Goal: Register for event/course

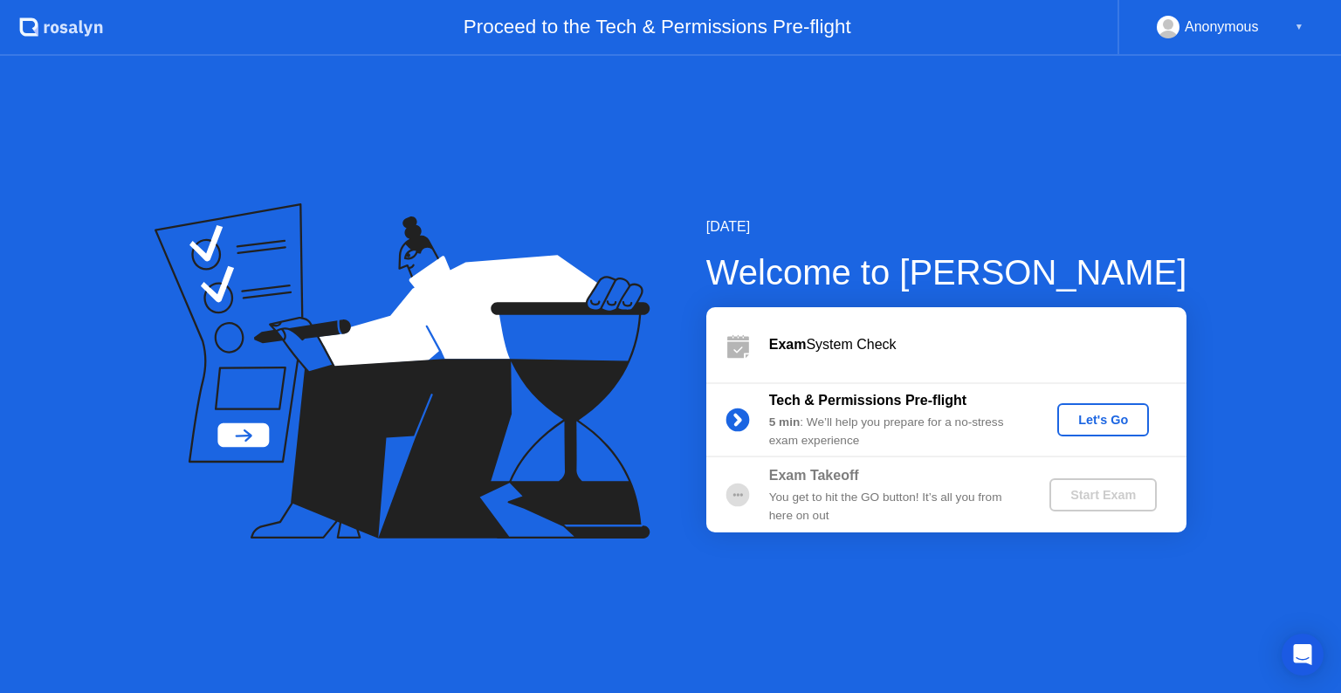
click at [702, 555] on div "[DATE] Welcome to [PERSON_NAME] Exam System Check Tech & Permissions Pre-flight…" at bounding box center [670, 374] width 1341 height 637
click at [957, 531] on div "Exam Takeoff You get to hit the GO button! It’s all you from here on out Start …" at bounding box center [946, 495] width 480 height 75
click at [1092, 421] on div "Let's Go" at bounding box center [1103, 420] width 78 height 14
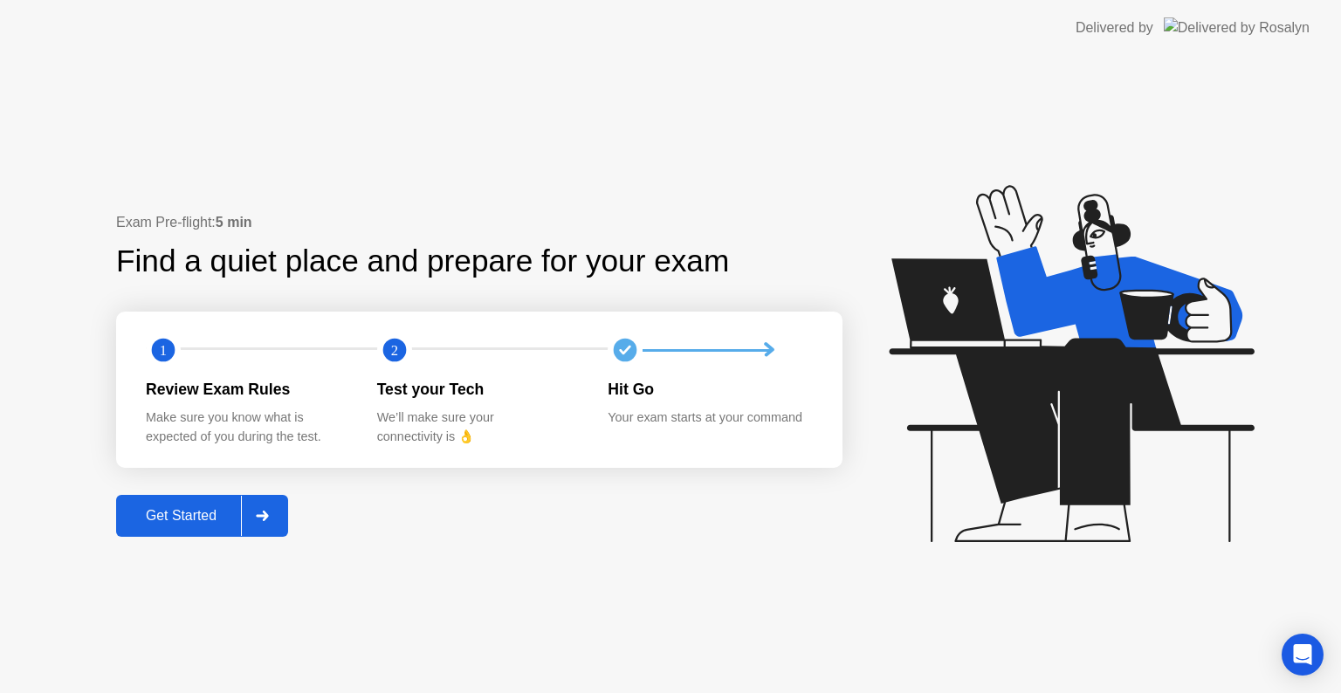
click at [183, 527] on button "Get Started" at bounding box center [202, 516] width 172 height 42
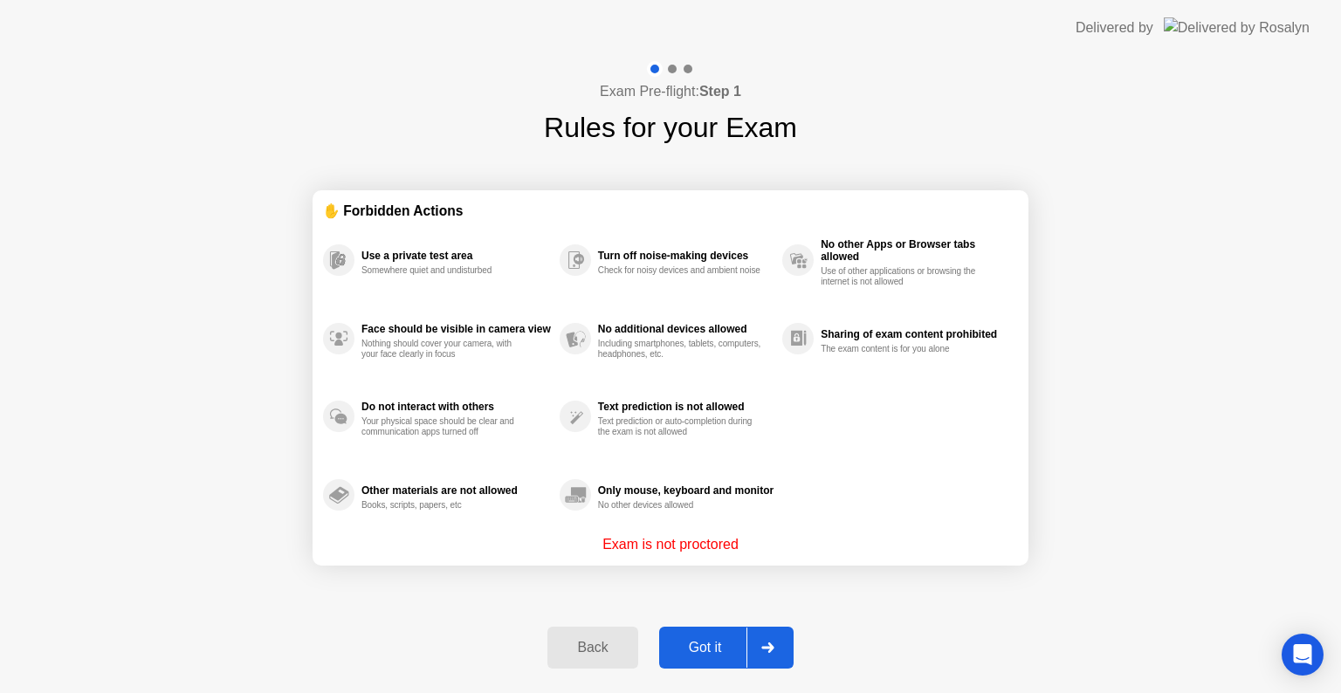
click at [713, 656] on div "Got it" at bounding box center [705, 648] width 82 height 16
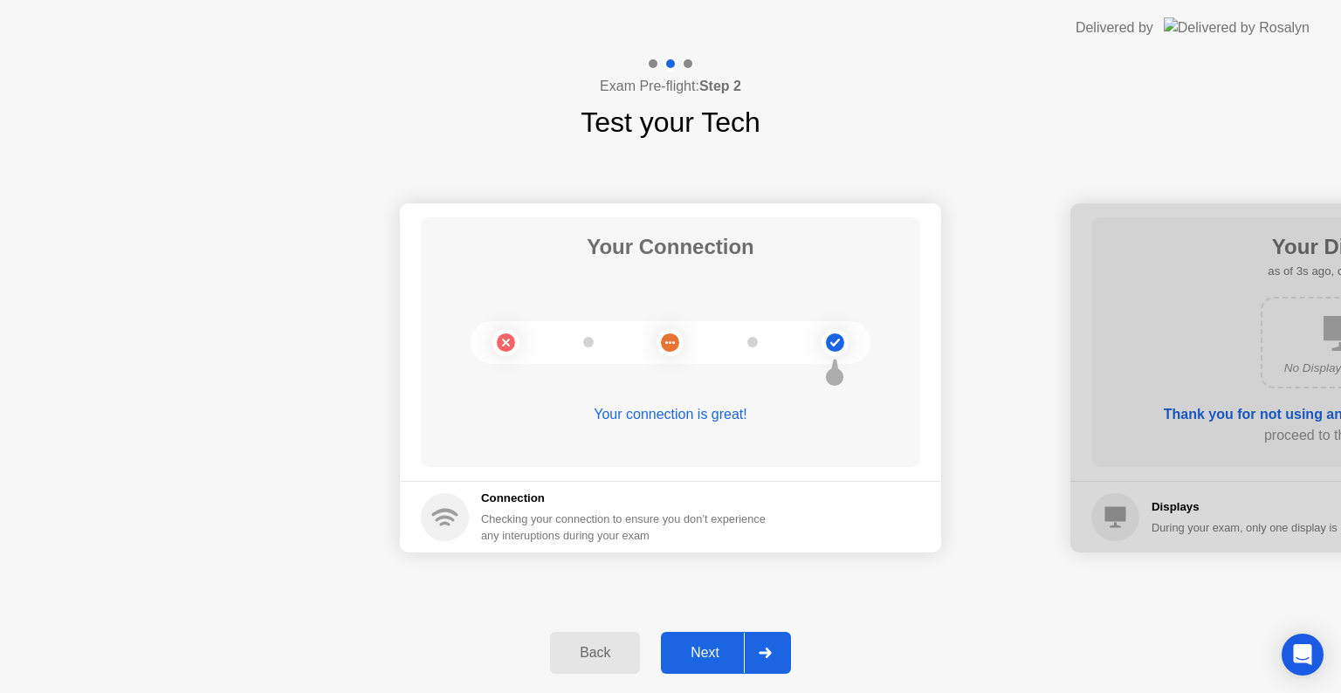
click at [717, 646] on div "Next" at bounding box center [705, 653] width 78 height 16
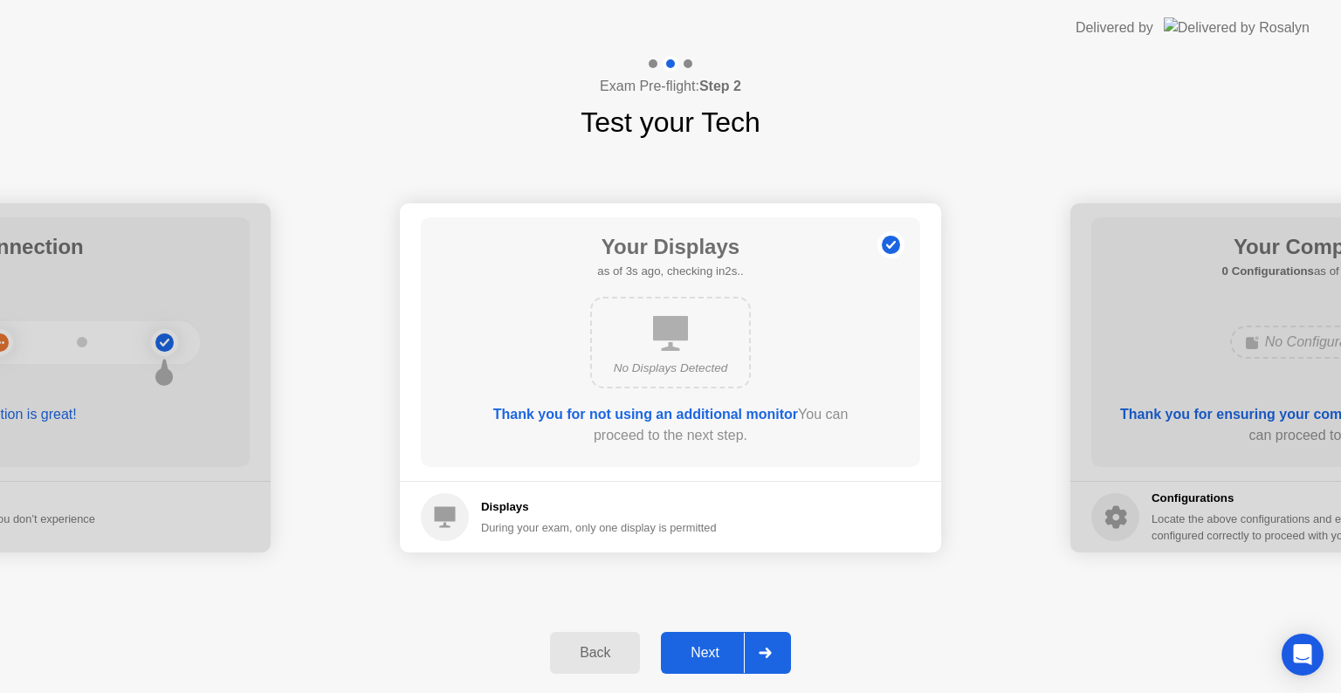
click at [717, 646] on div "Next" at bounding box center [705, 653] width 78 height 16
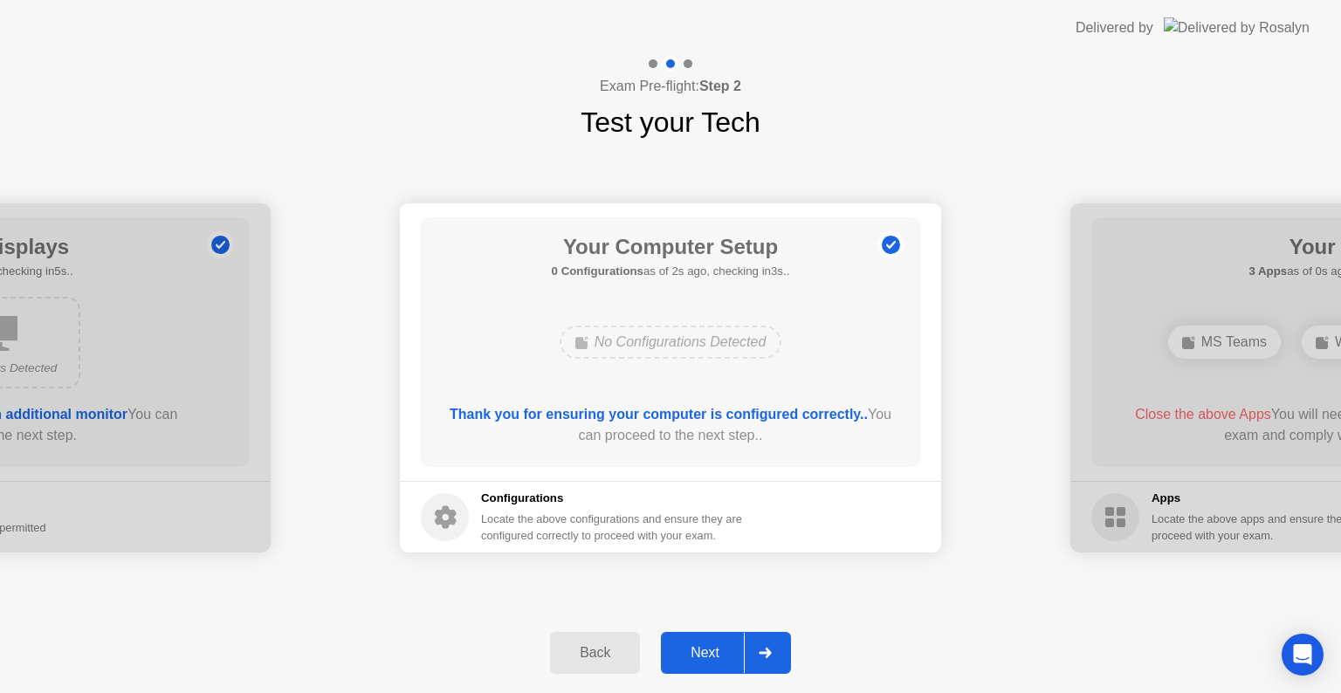
click at [717, 646] on div "Next" at bounding box center [705, 653] width 78 height 16
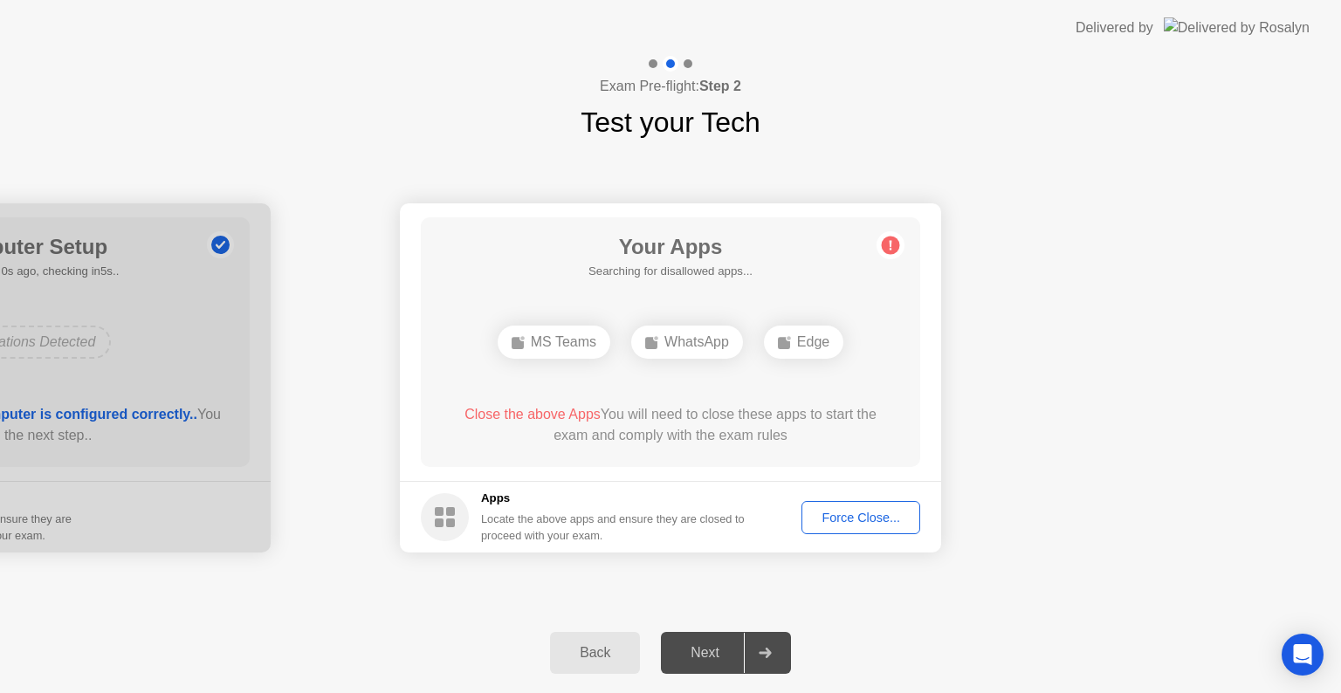
click at [864, 513] on div "Force Close..." at bounding box center [861, 518] width 107 height 14
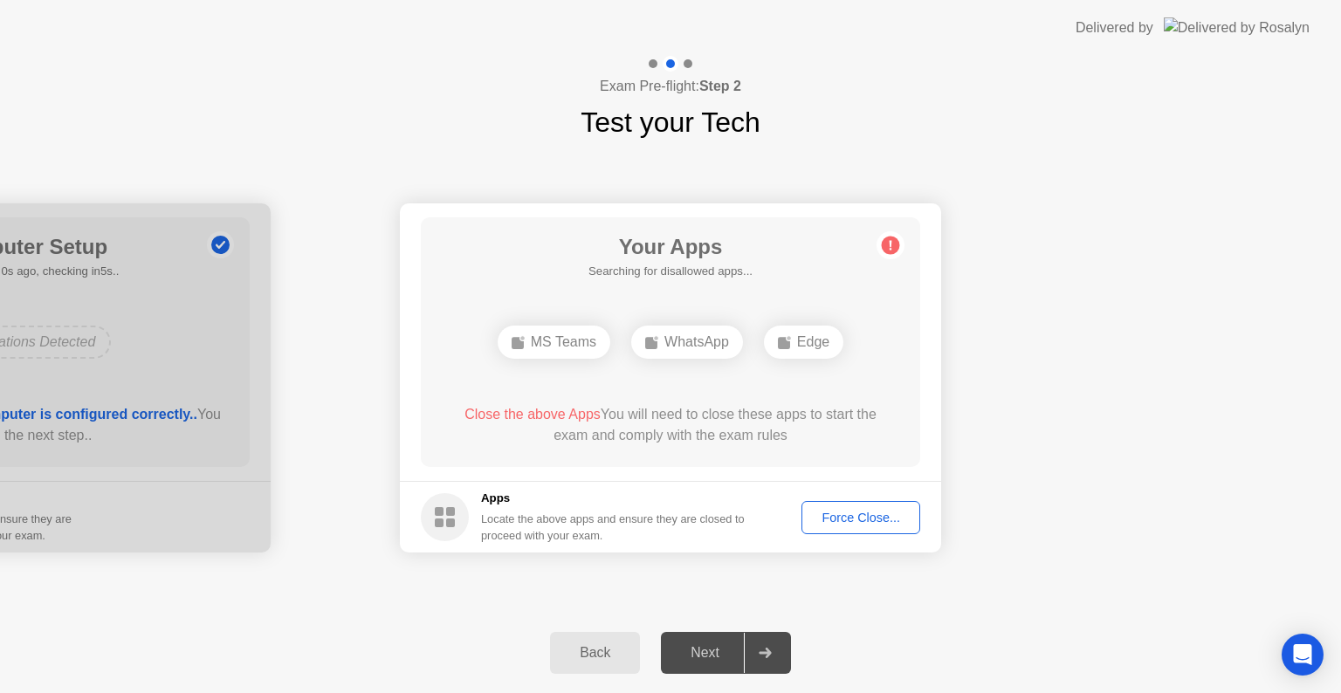
click at [852, 514] on div "Force Close..." at bounding box center [861, 518] width 107 height 14
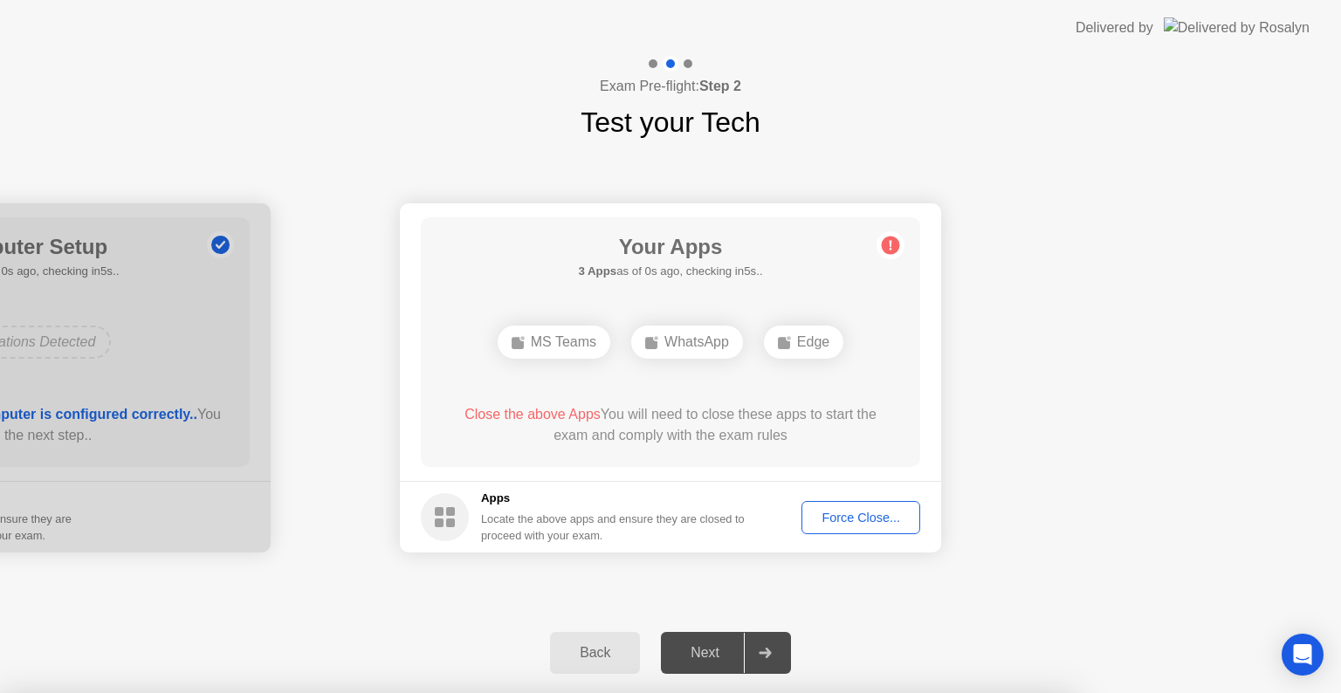
click at [925, 692] on div at bounding box center [670, 693] width 1341 height 0
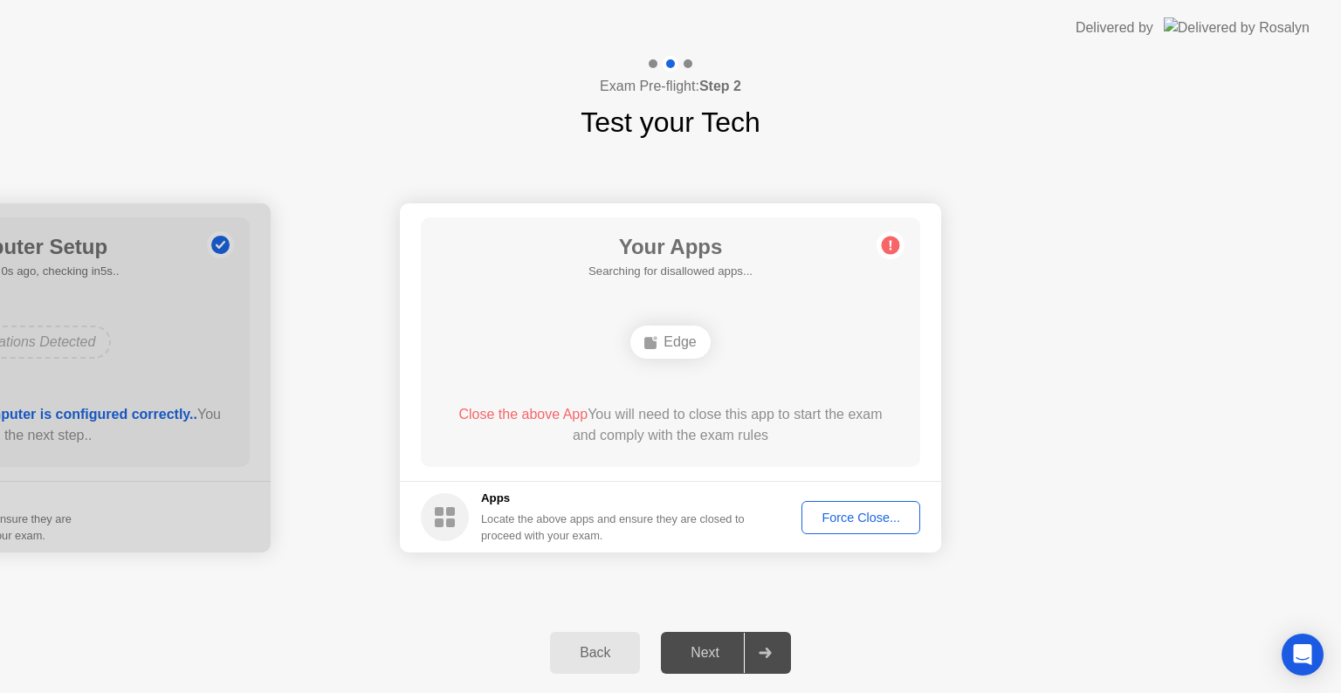
click at [825, 519] on div "Force Close..." at bounding box center [861, 518] width 107 height 14
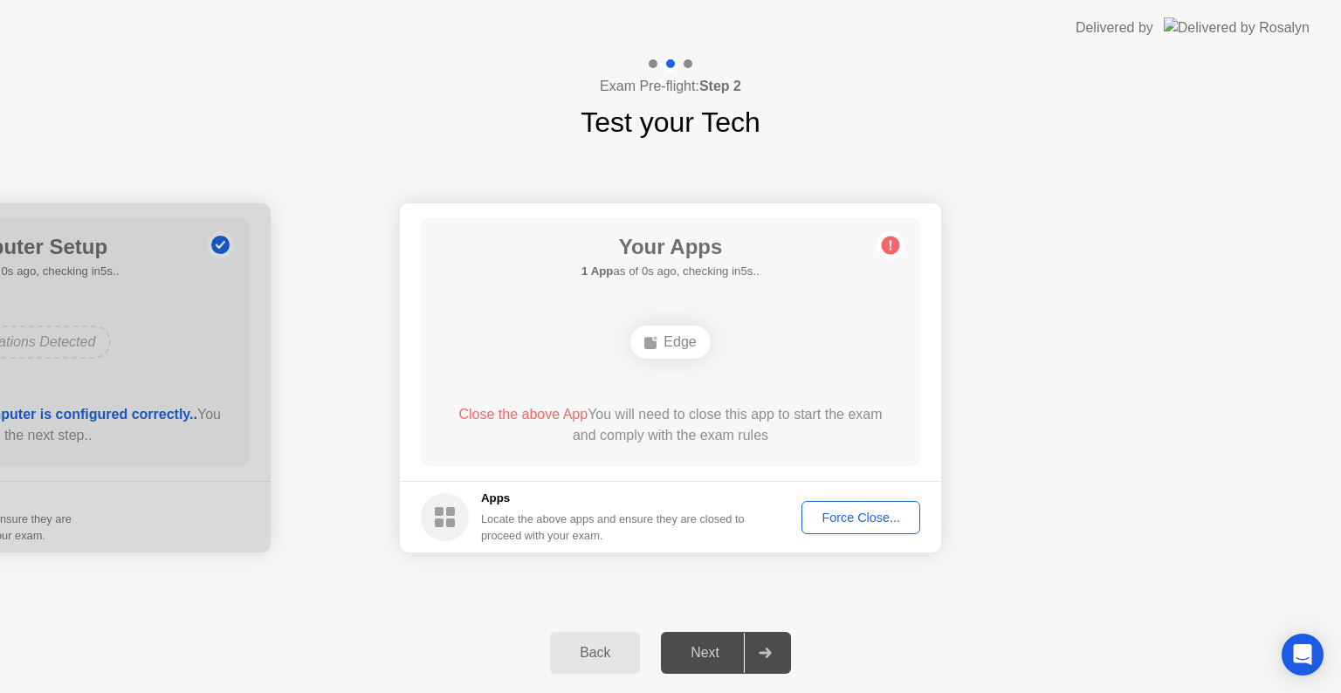
click at [843, 511] on div "Force Close..." at bounding box center [861, 518] width 107 height 14
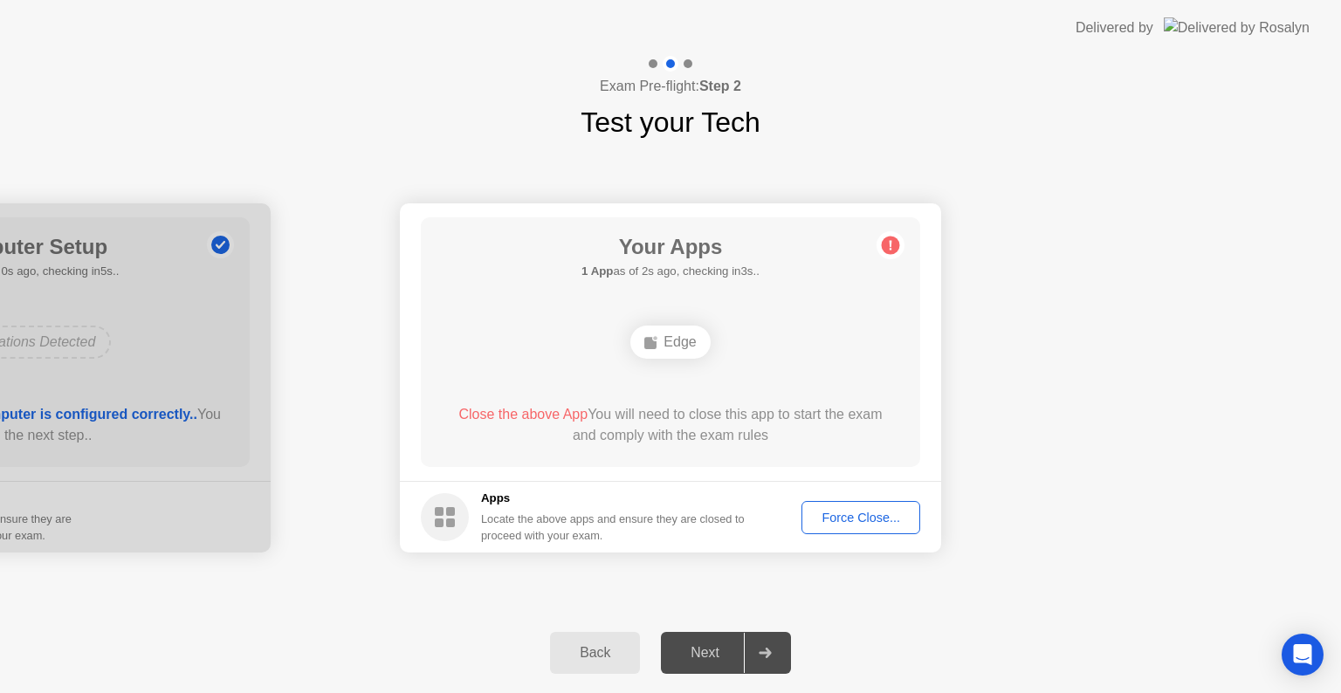
click at [864, 522] on div "Force Close..." at bounding box center [861, 518] width 107 height 14
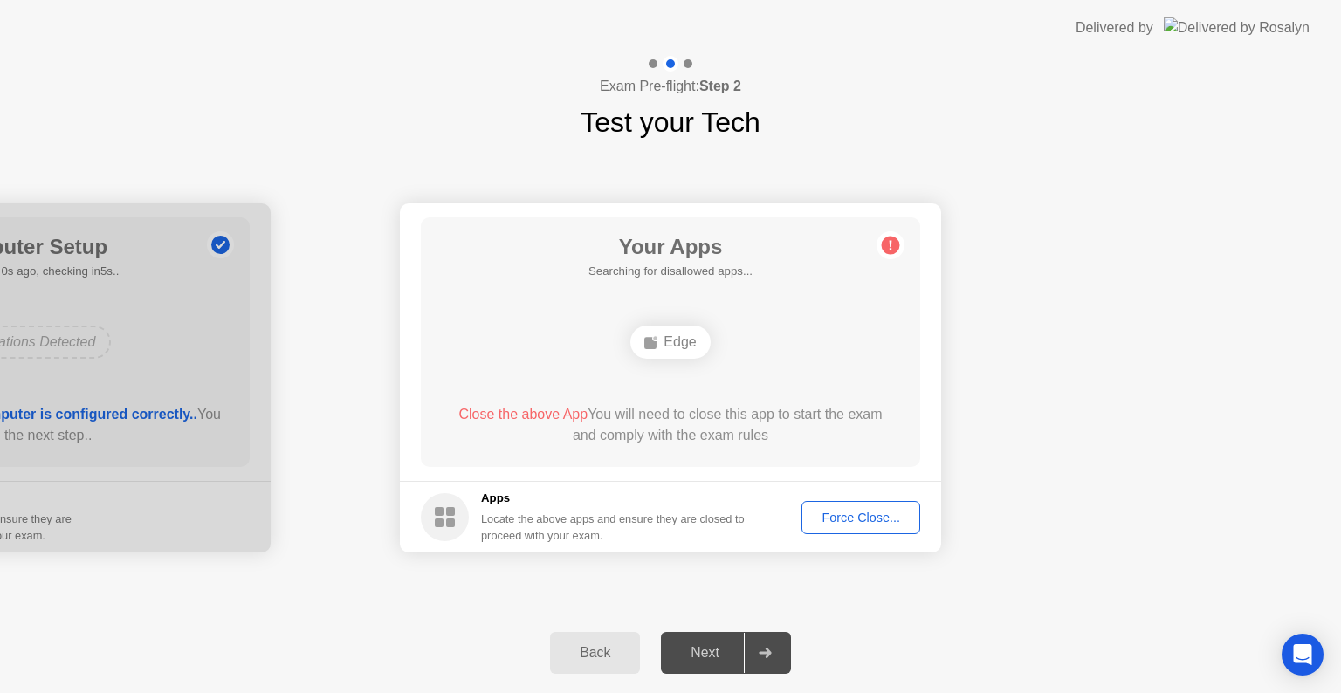
click at [604, 646] on div "Back" at bounding box center [594, 653] width 79 height 16
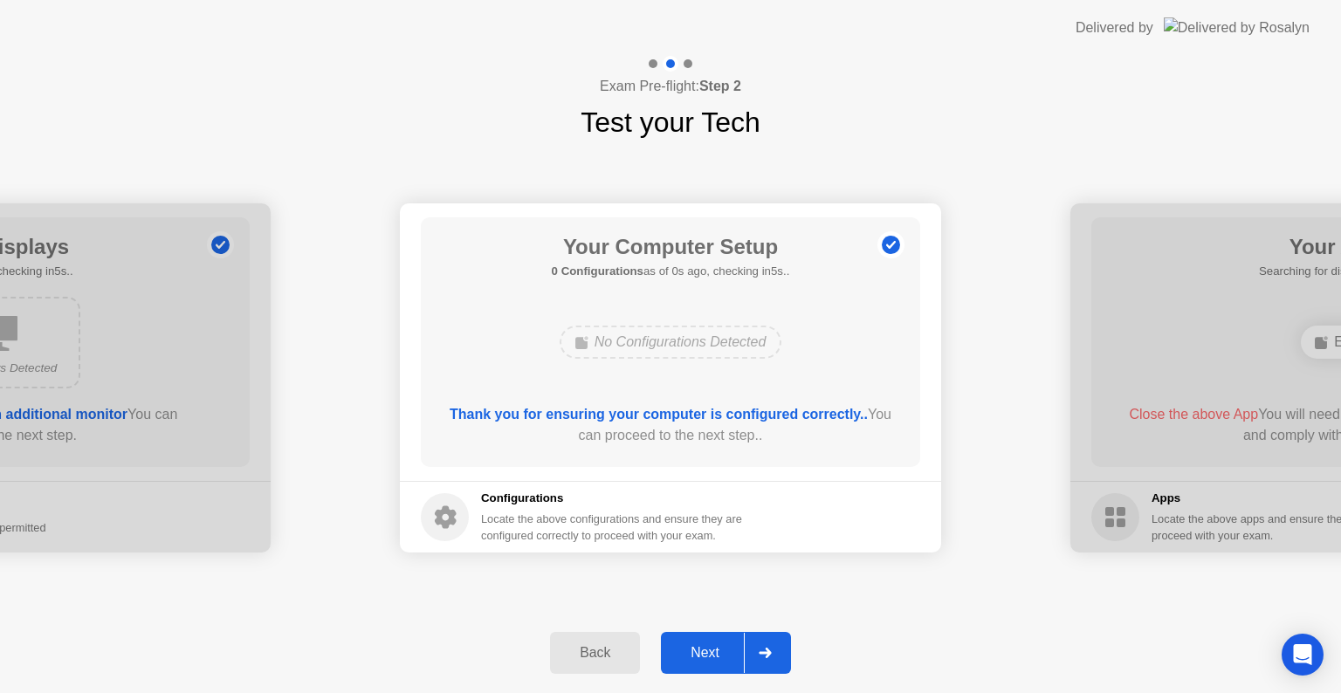
click at [701, 649] on div "Next" at bounding box center [705, 653] width 78 height 16
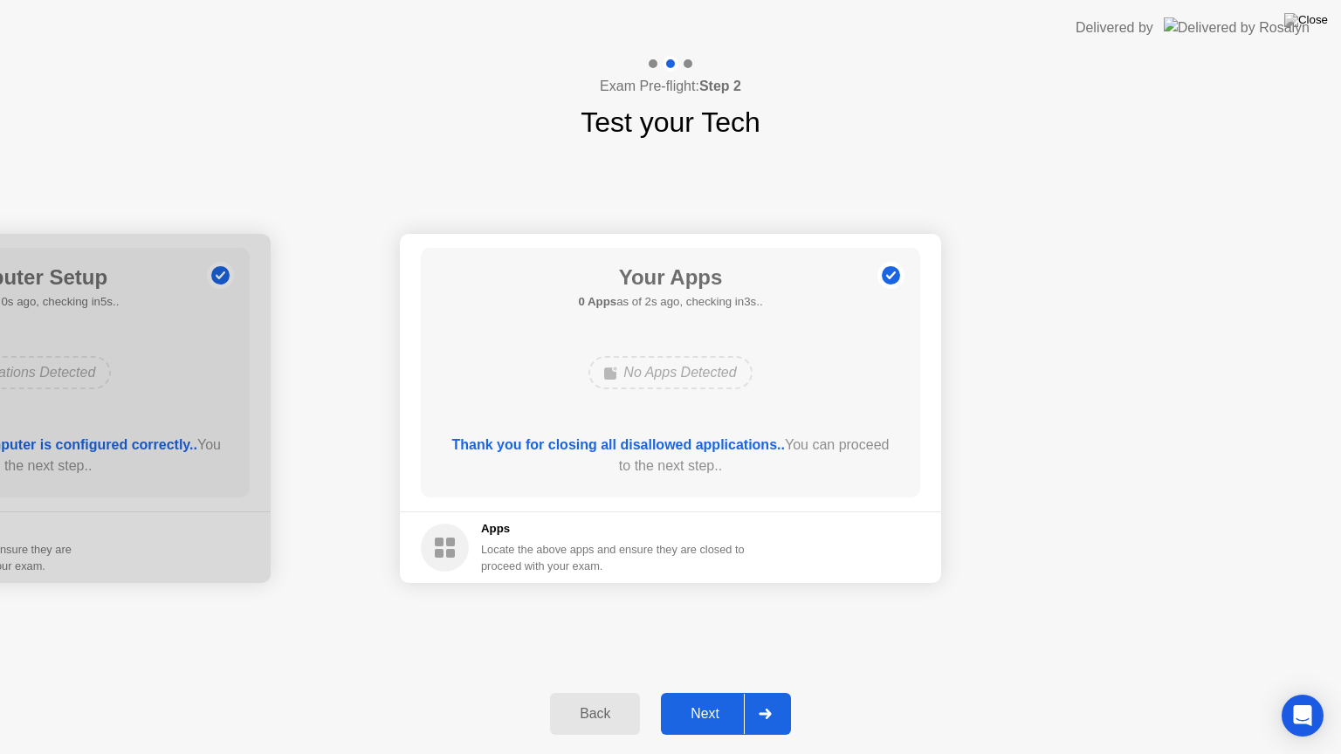
click at [710, 692] on div "Next" at bounding box center [705, 714] width 78 height 16
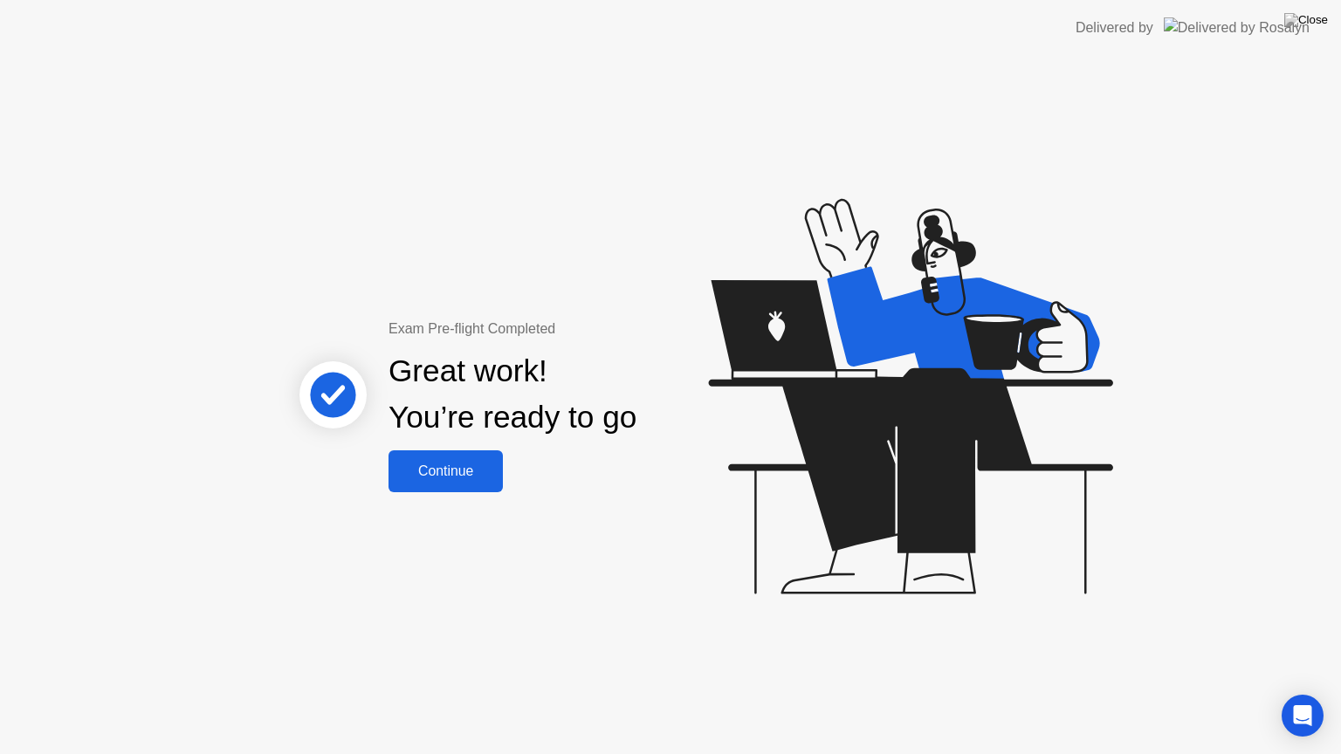
click at [448, 470] on div "Continue" at bounding box center [446, 472] width 104 height 16
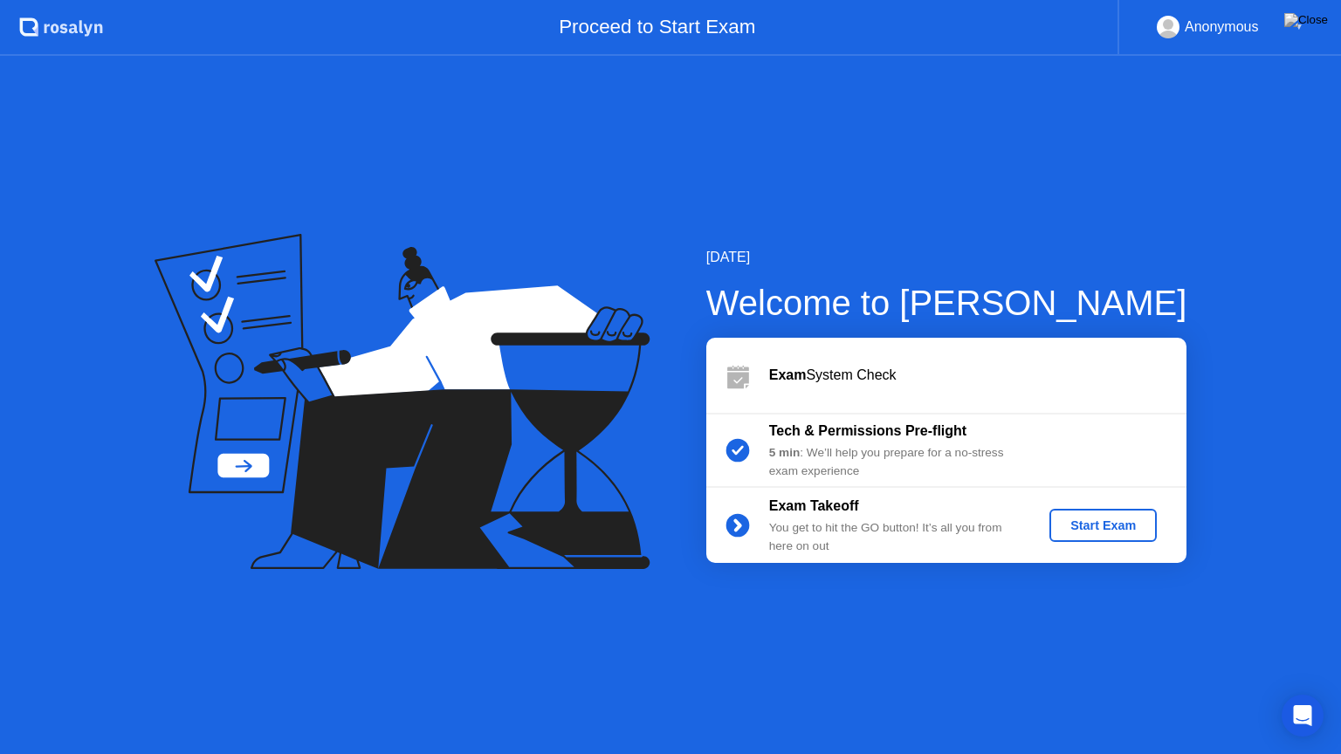
click at [1108, 525] on div "Start Exam" at bounding box center [1102, 526] width 93 height 14
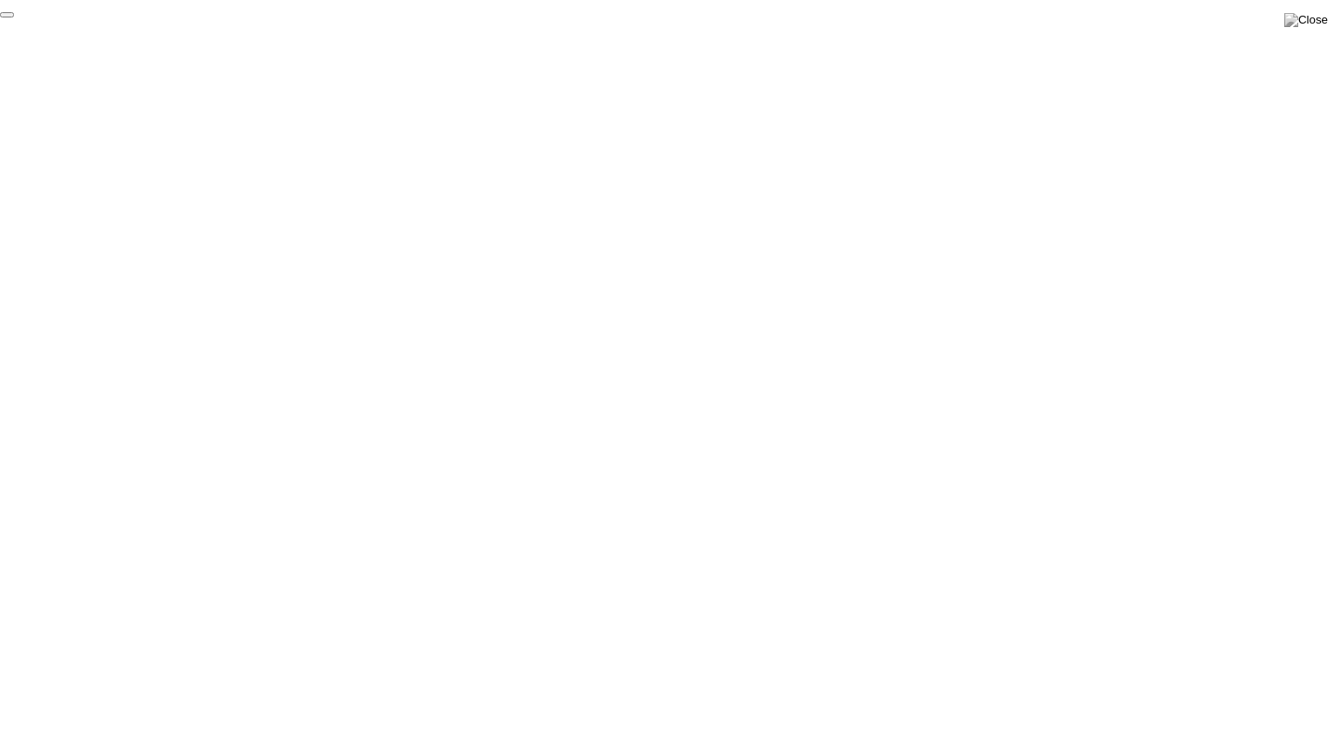
click at [14, 17] on button "End Proctoring Session" at bounding box center [7, 14] width 14 height 5
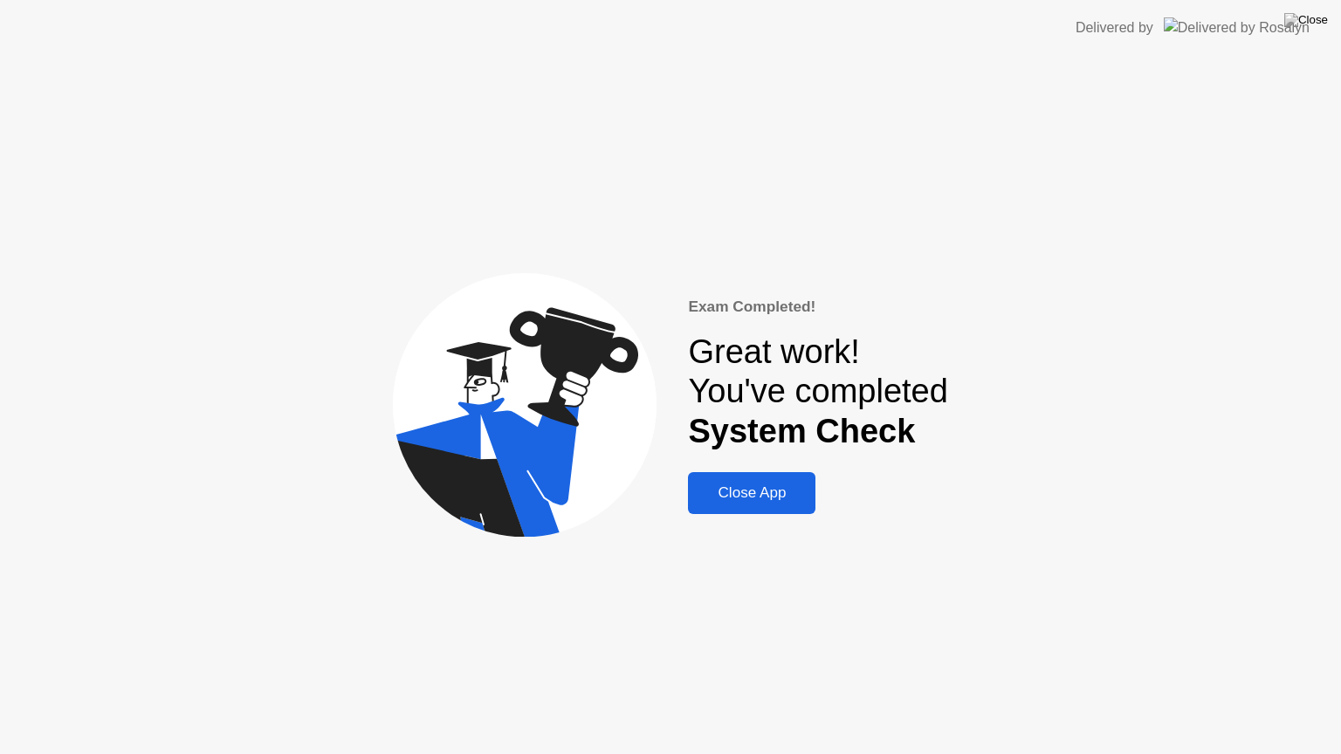
click at [749, 499] on div "Close App" at bounding box center [751, 493] width 117 height 17
